Goal: Task Accomplishment & Management: Use online tool/utility

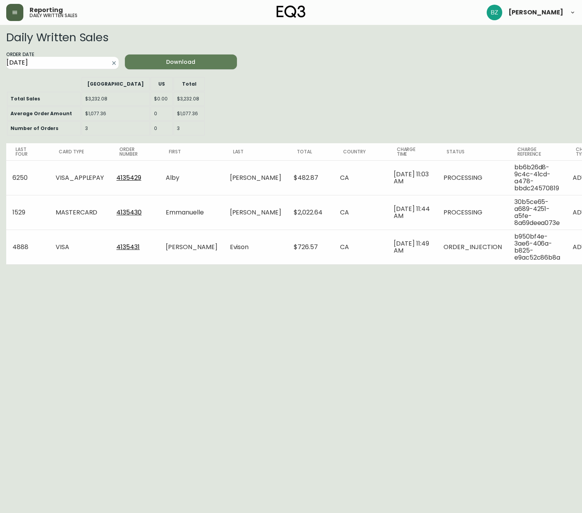
click at [19, 9] on button "button" at bounding box center [14, 12] width 17 height 17
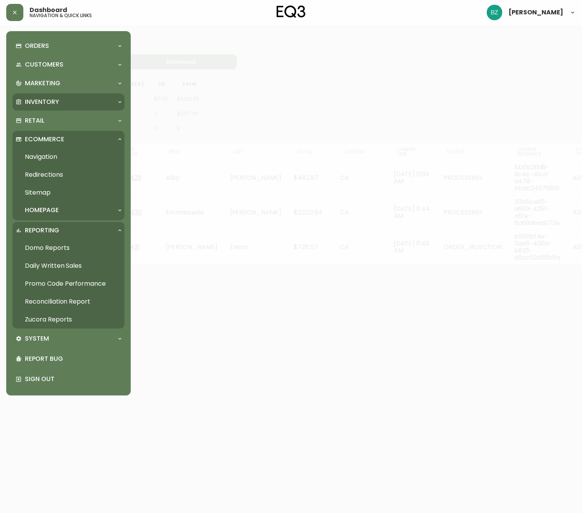
click at [73, 96] on div "Inventory" at bounding box center [68, 101] width 112 height 17
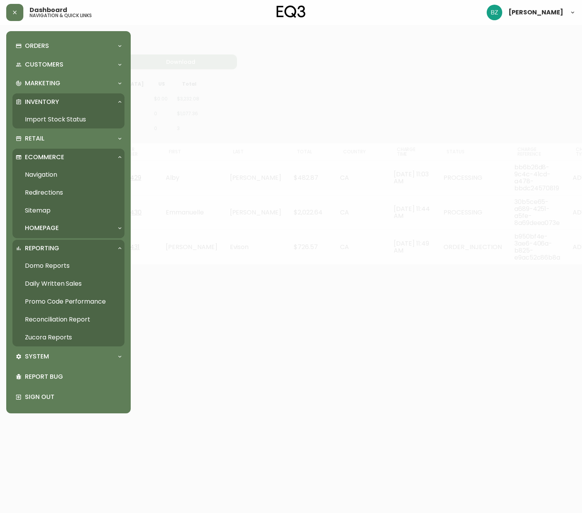
click at [67, 118] on link "Import Stock Status" at bounding box center [68, 119] width 112 height 18
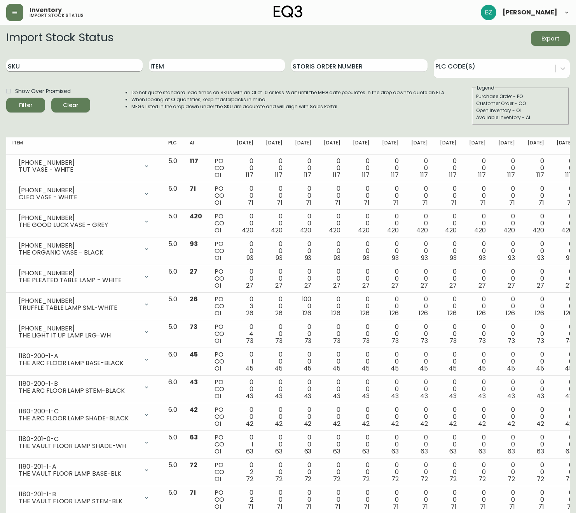
click at [46, 66] on input "SKU" at bounding box center [74, 65] width 137 height 12
paste input "3020-625-13-A"
click at [26, 105] on button "Filter" at bounding box center [25, 105] width 39 height 15
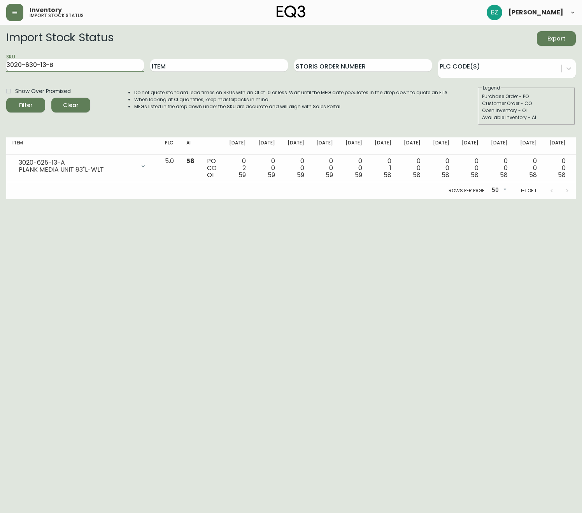
type input "3020-630-13-B"
click at [26, 105] on button "Filter" at bounding box center [25, 105] width 39 height 15
